Goal: Information Seeking & Learning: Learn about a topic

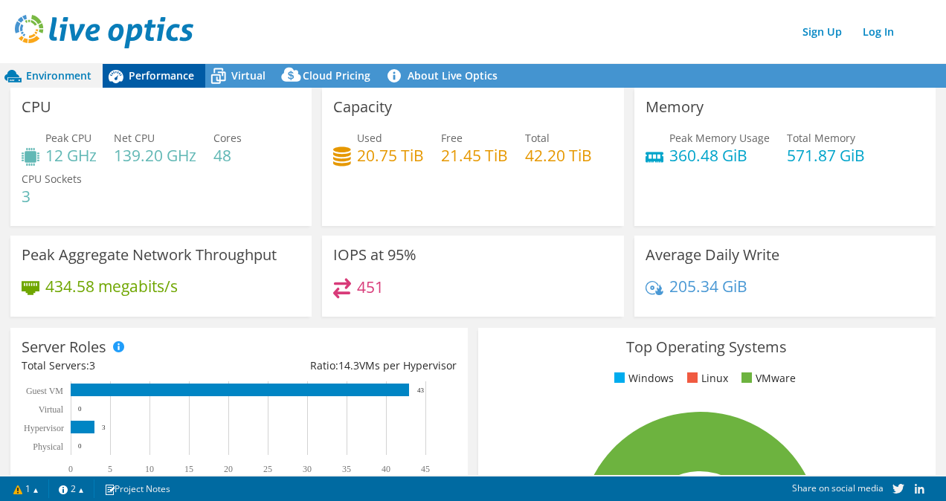
click at [146, 78] on span "Performance" at bounding box center [161, 75] width 65 height 14
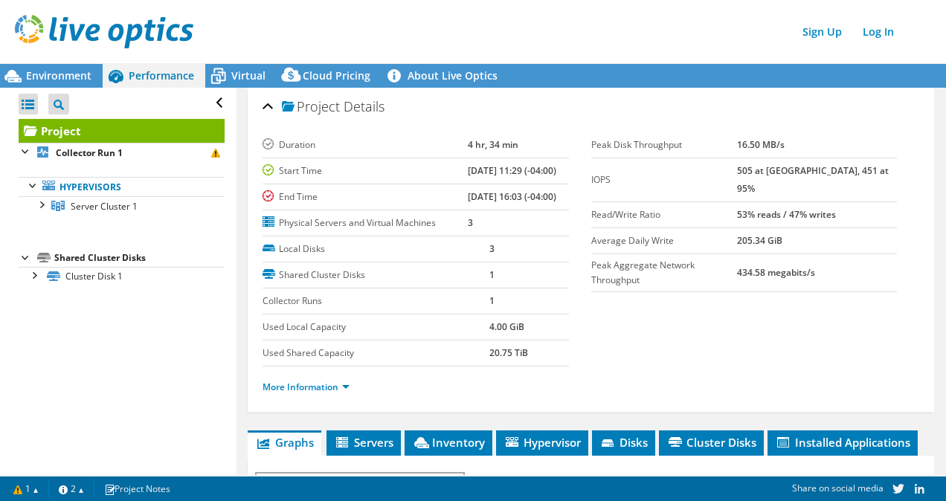
drag, startPoint x: 766, startPoint y: 169, endPoint x: 819, endPoint y: 174, distance: 53.0
click at [819, 174] on tr "IOPS 505 at [GEOGRAPHIC_DATA], 451 at 95%" at bounding box center [744, 180] width 306 height 44
click at [821, 170] on td "505 at [GEOGRAPHIC_DATA], 451 at 95%" at bounding box center [817, 180] width 160 height 44
drag, startPoint x: 43, startPoint y: 70, endPoint x: 74, endPoint y: 84, distance: 33.6
click at [43, 71] on span "Environment" at bounding box center [58, 75] width 65 height 14
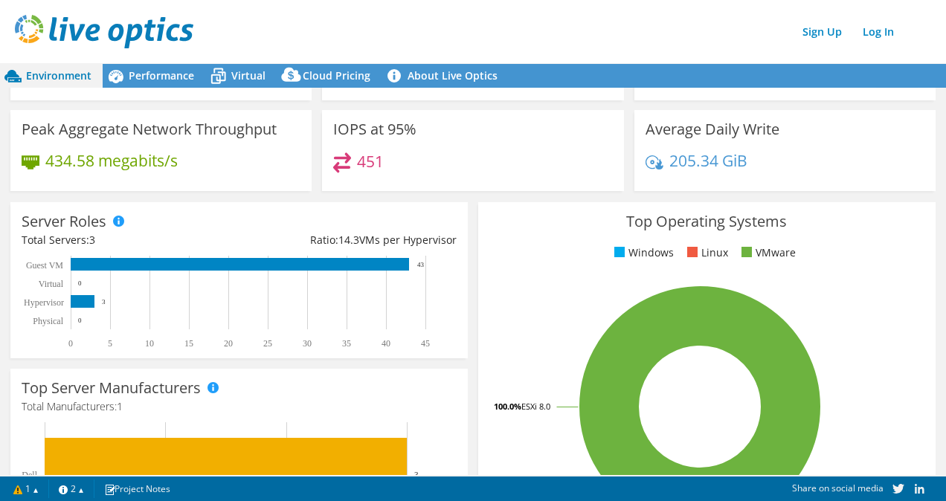
scroll to position [149, 0]
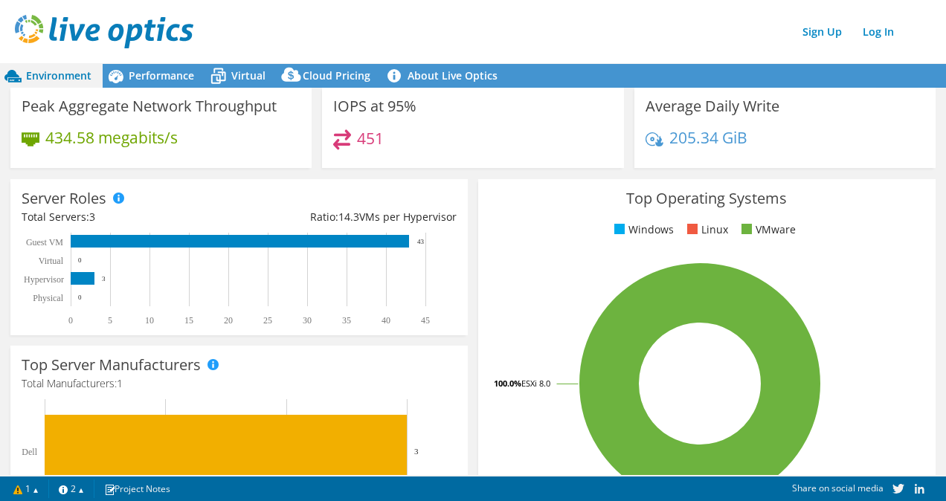
click at [338, 216] on span "14.3" at bounding box center [348, 217] width 21 height 14
drag, startPoint x: 334, startPoint y: 215, endPoint x: 450, endPoint y: 218, distance: 116.0
click at [450, 218] on div "Ratio: 14.3 VMs per Hypervisor" at bounding box center [347, 217] width 217 height 16
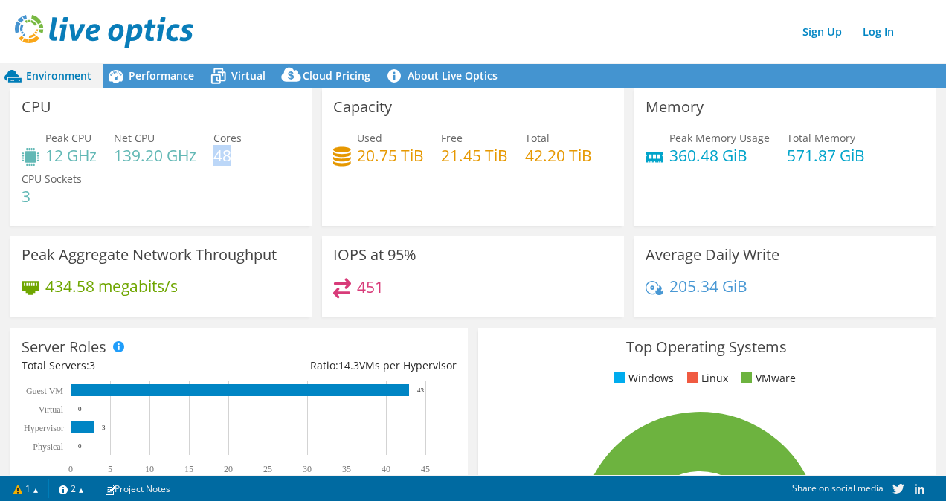
drag, startPoint x: 239, startPoint y: 157, endPoint x: 216, endPoint y: 155, distance: 22.4
click at [216, 155] on h4 "48" at bounding box center [227, 155] width 28 height 16
drag, startPoint x: 216, startPoint y: 155, endPoint x: 287, endPoint y: 183, distance: 75.8
click at [281, 181] on div "Peak CPU 12 GHz Net CPU 139.20 GHz Cores 48 CPU Sockets 3" at bounding box center [161, 174] width 279 height 89
click at [171, 77] on span "Performance" at bounding box center [161, 75] width 65 height 14
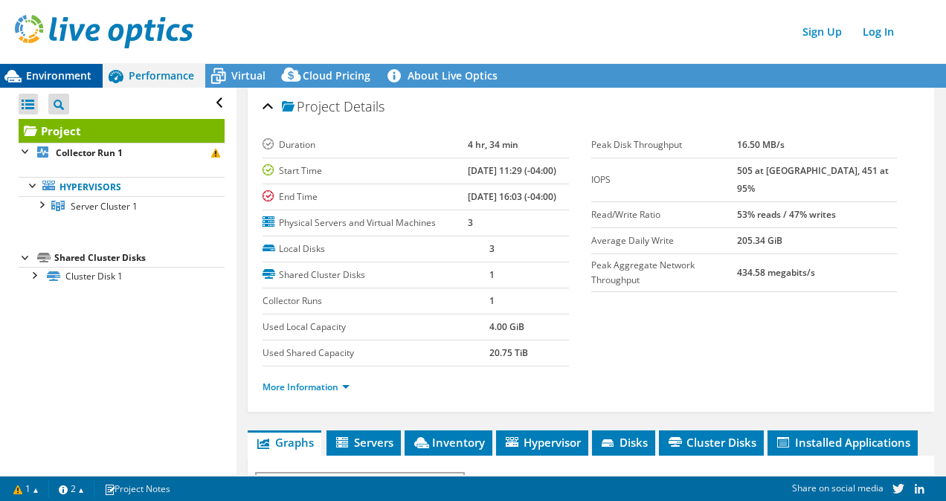
click at [54, 79] on span "Environment" at bounding box center [58, 75] width 65 height 14
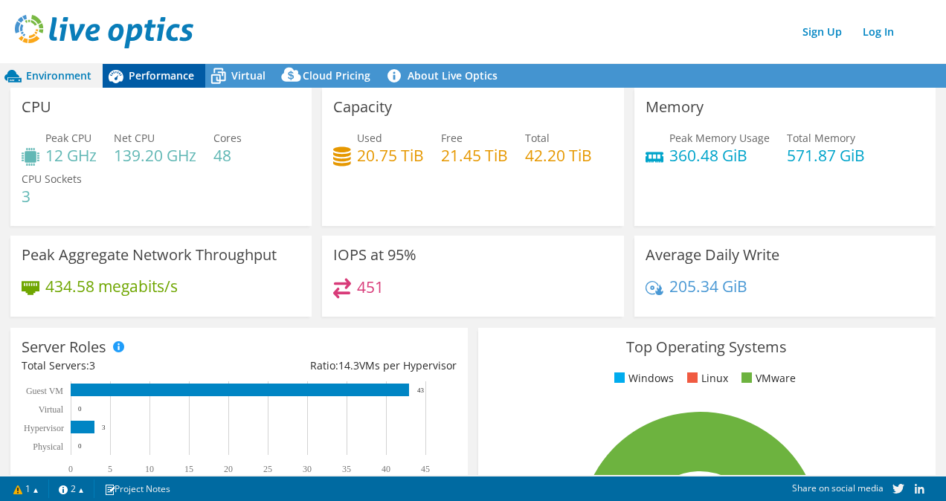
click at [156, 68] on div "Performance" at bounding box center [154, 76] width 103 height 24
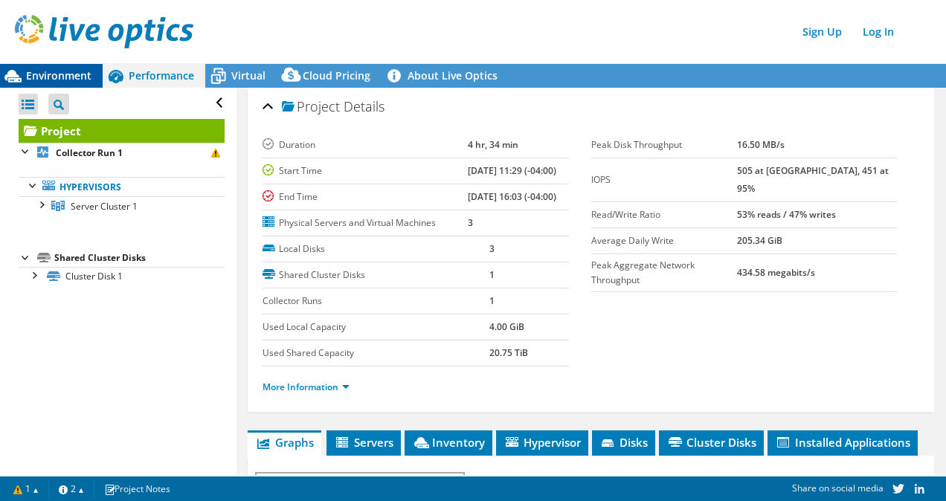
click at [46, 75] on span "Environment" at bounding box center [58, 75] width 65 height 14
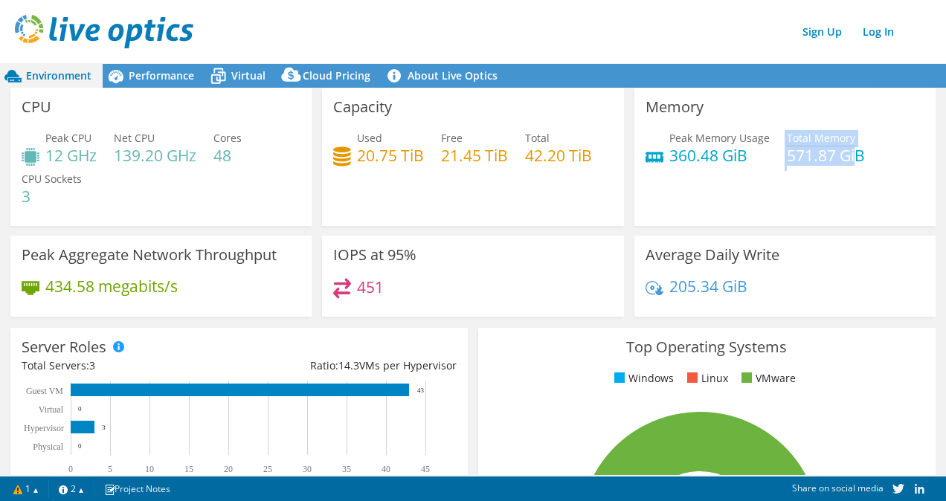
drag, startPoint x: 775, startPoint y: 159, endPoint x: 849, endPoint y: 160, distance: 74.4
click at [849, 160] on div "Peak Memory Usage 360.48 GiB Total Memory 571.87 GiB" at bounding box center [784, 154] width 279 height 48
drag, startPoint x: 849, startPoint y: 160, endPoint x: 858, endPoint y: 196, distance: 37.5
click at [858, 196] on div "Memory Peak Memory Usage 360.48 GiB Total Memory 571.87 GiB" at bounding box center [784, 157] width 301 height 138
click at [150, 82] on span "Performance" at bounding box center [161, 75] width 65 height 14
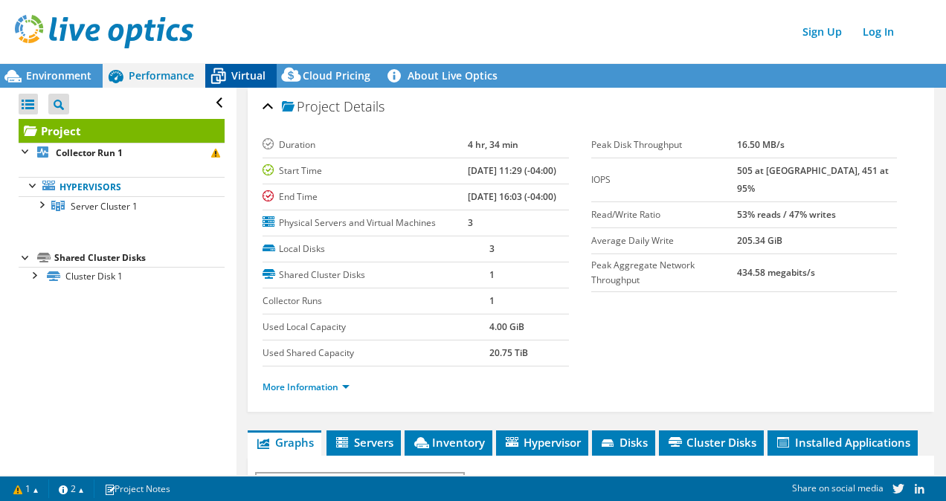
click at [240, 70] on span "Virtual" at bounding box center [248, 75] width 34 height 14
